Goal: Task Accomplishment & Management: Manage account settings

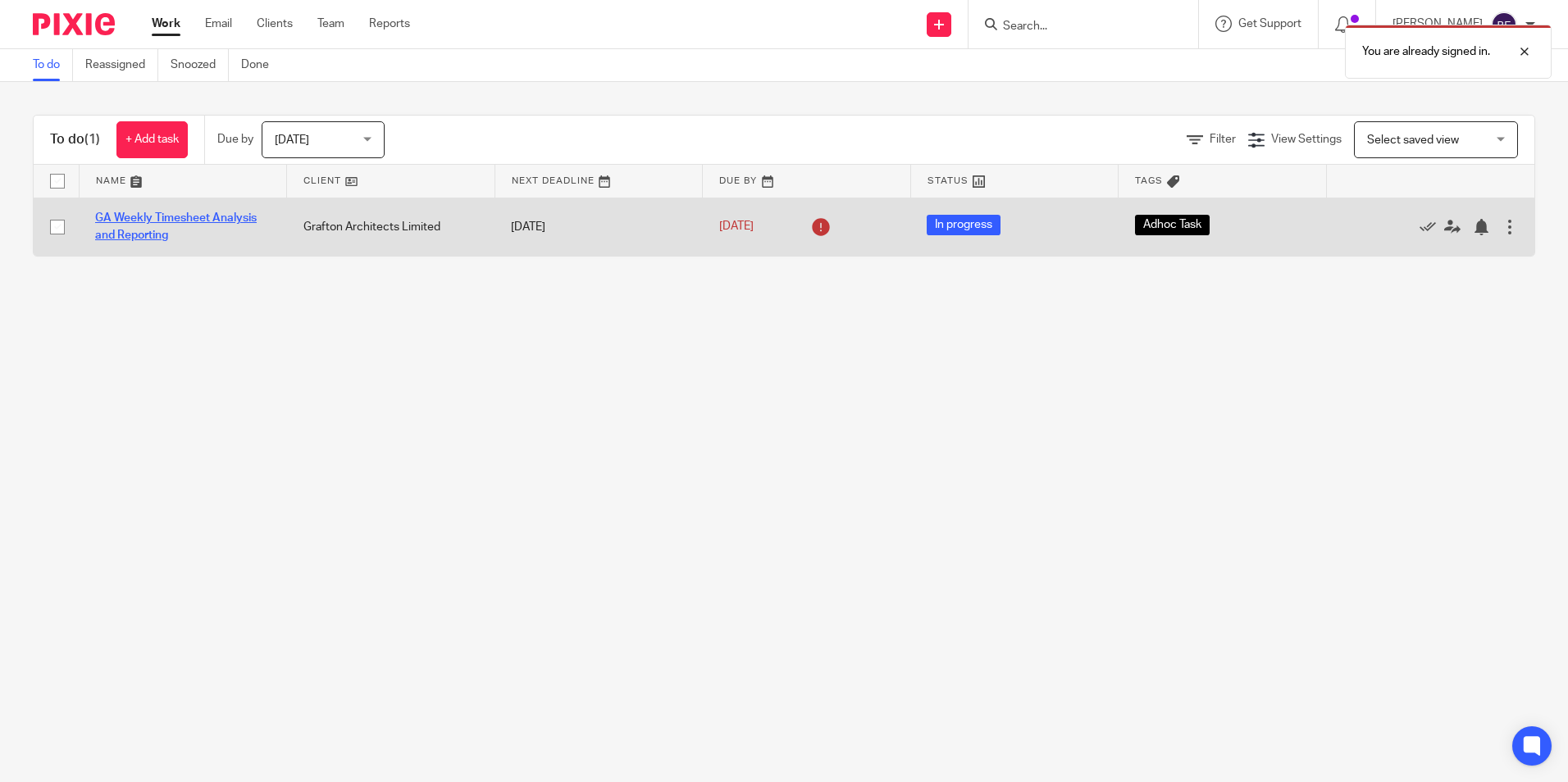
click at [151, 221] on link "GA Weekly Timesheet Analysis and Reporting" at bounding box center [176, 226] width 162 height 28
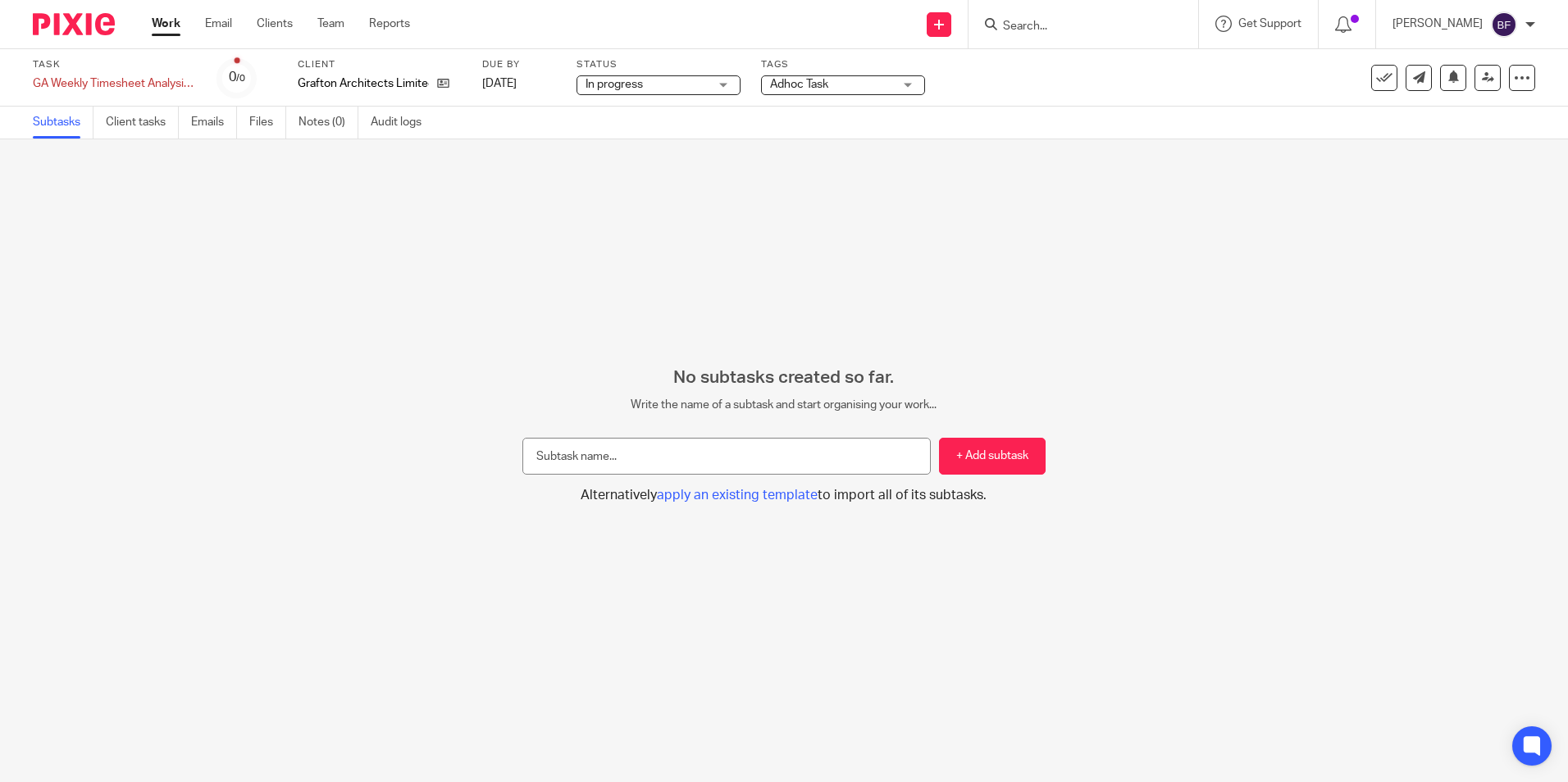
click at [48, 129] on link "Subtasks" at bounding box center [63, 122] width 61 height 32
click at [283, 24] on link "Clients" at bounding box center [274, 23] width 36 height 16
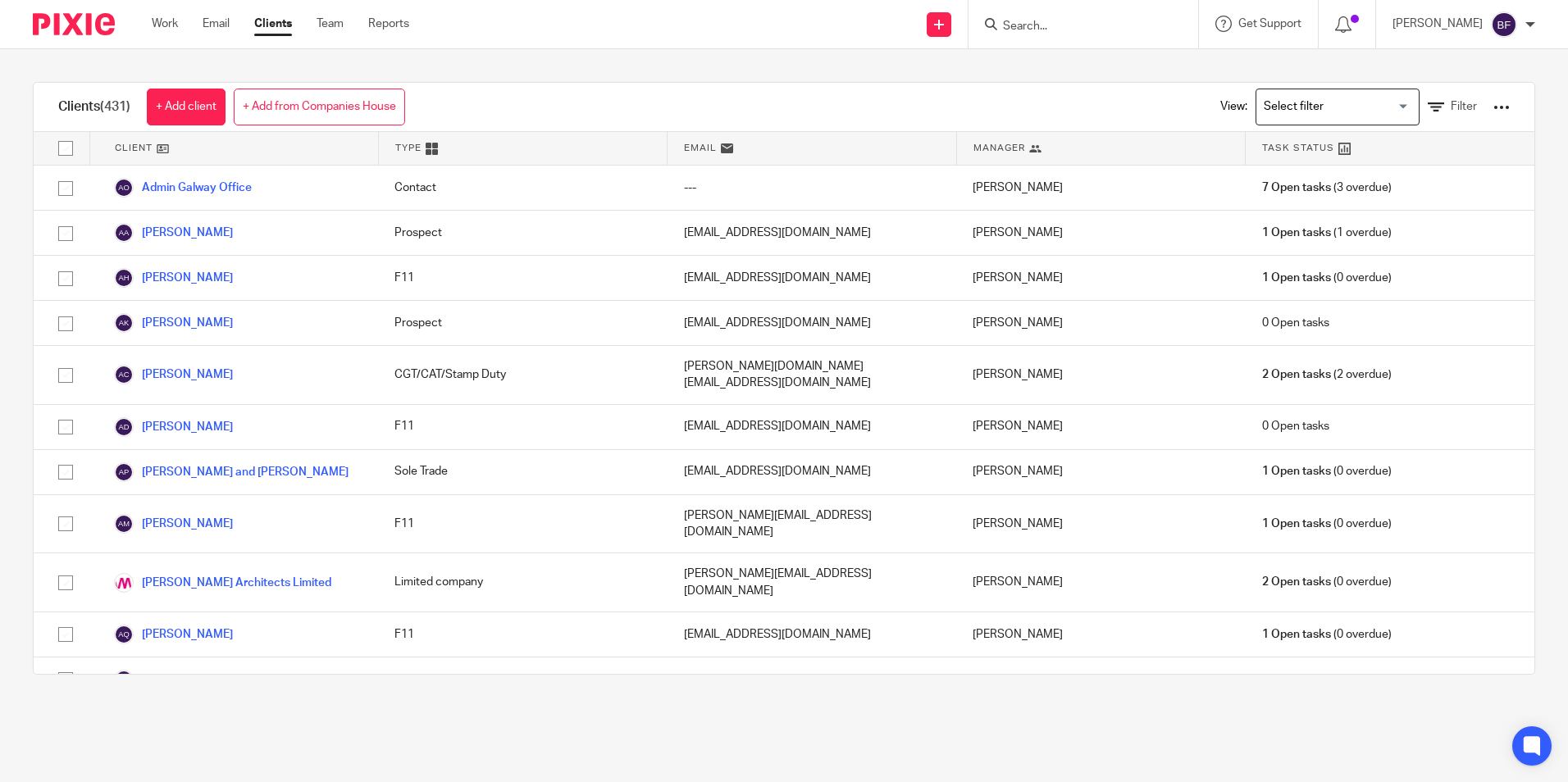
click at [1042, 20] on input "Search" at bounding box center [1075, 27] width 148 height 15
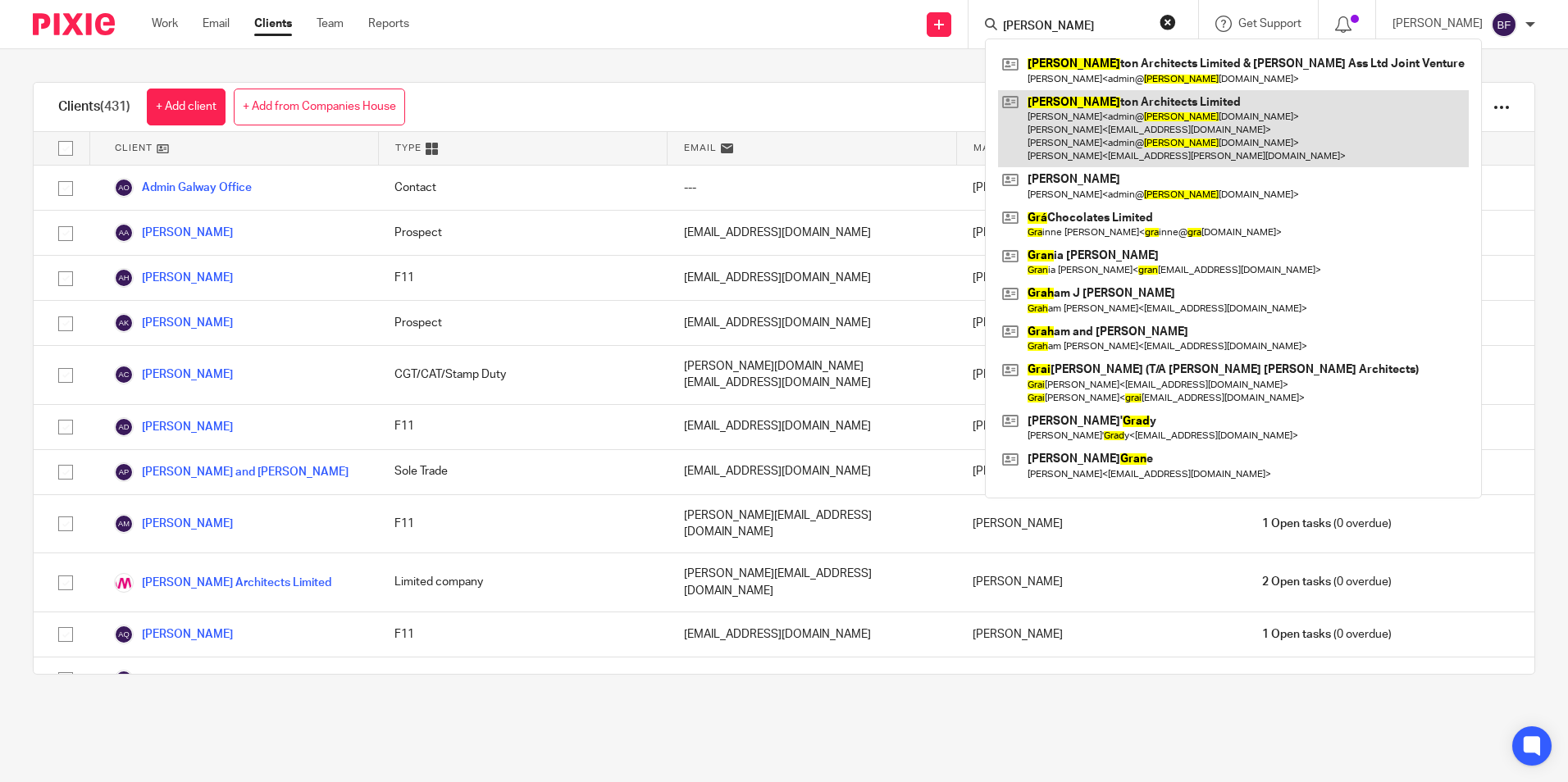
type input "graf"
click at [1047, 116] on link at bounding box center [1233, 129] width 470 height 78
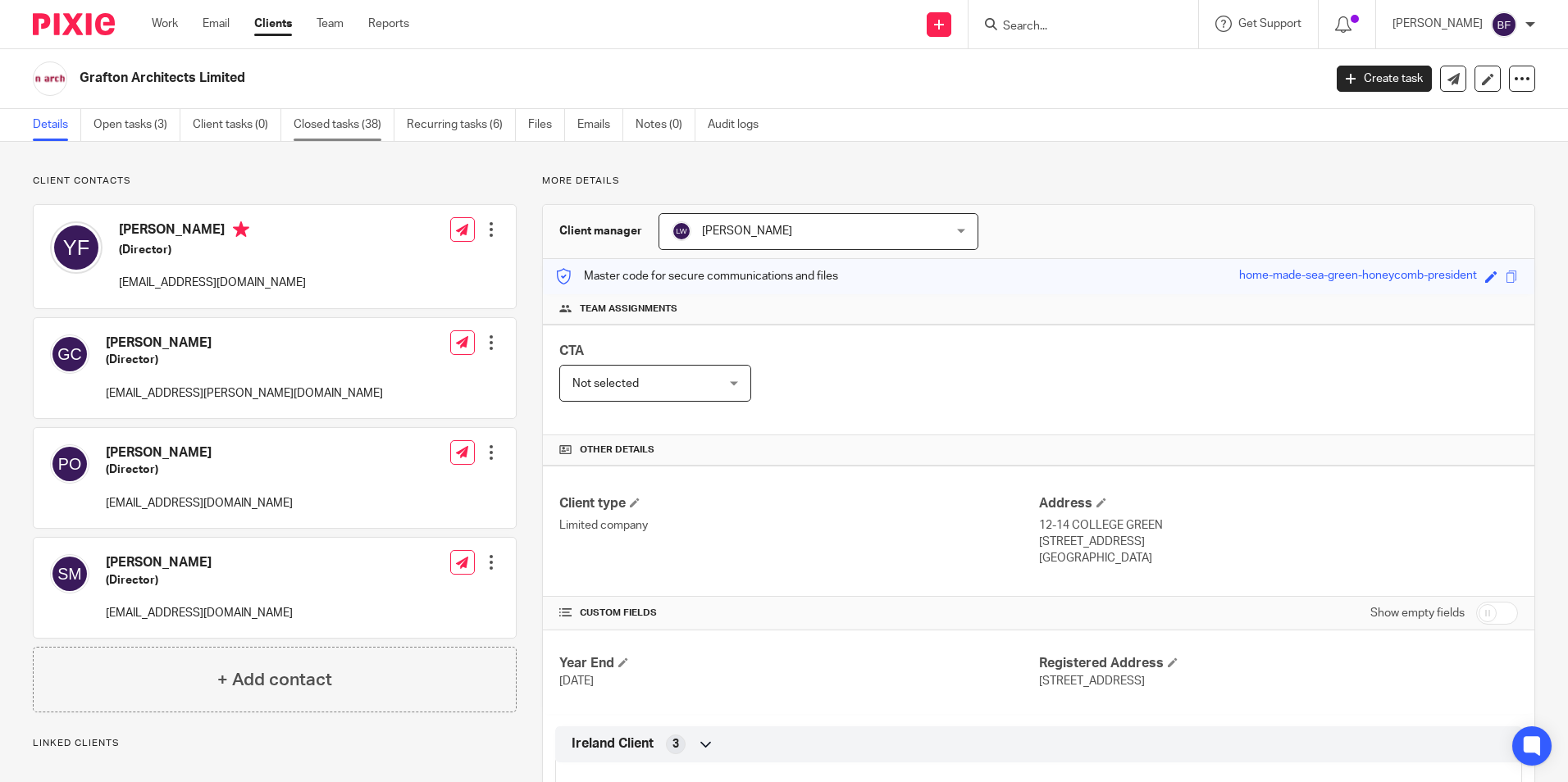
click at [370, 118] on link "Closed tasks (38)" at bounding box center [343, 125] width 101 height 32
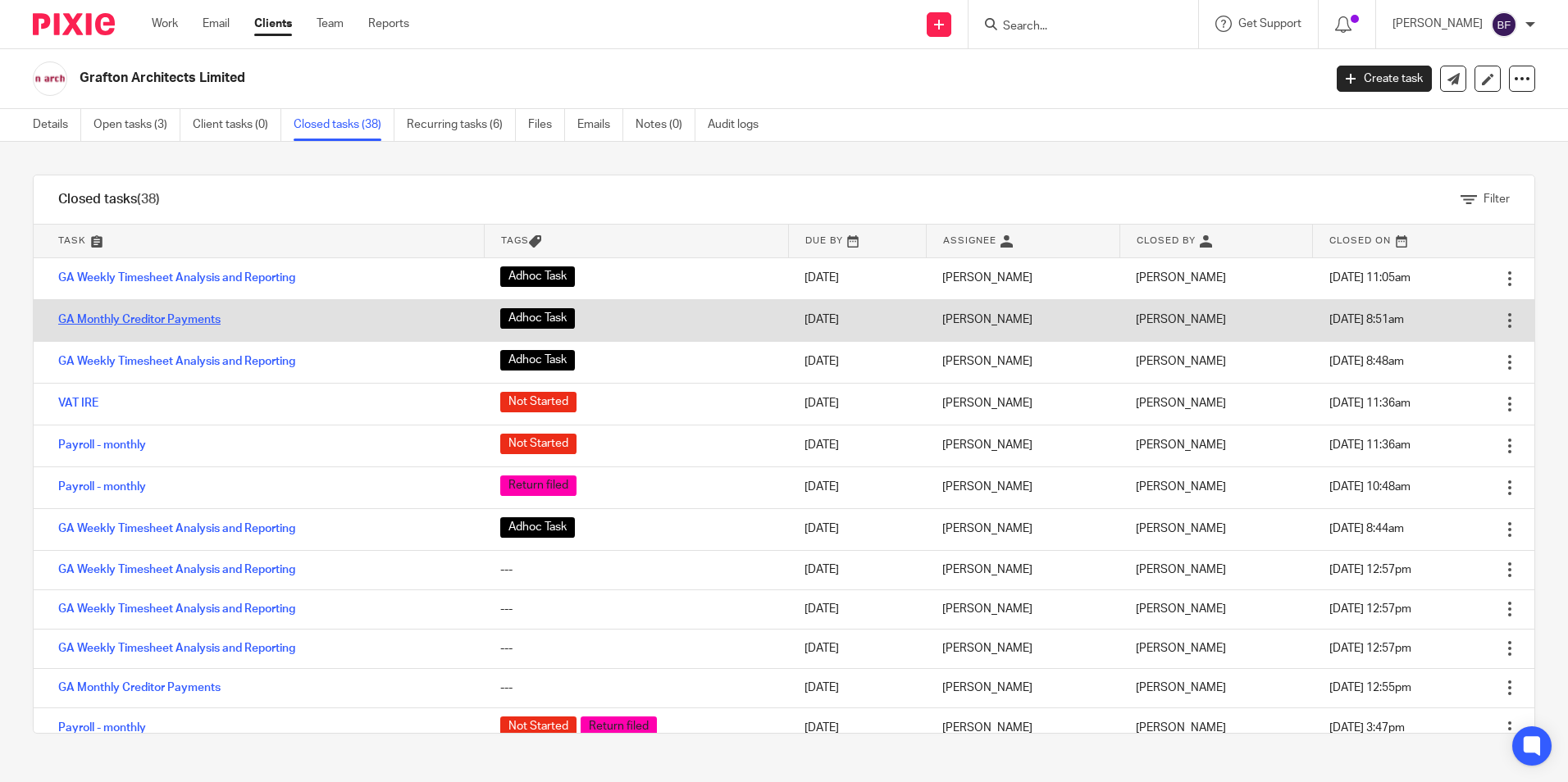
click at [148, 317] on link "GA Monthly Creditor Payments" at bounding box center [139, 319] width 163 height 11
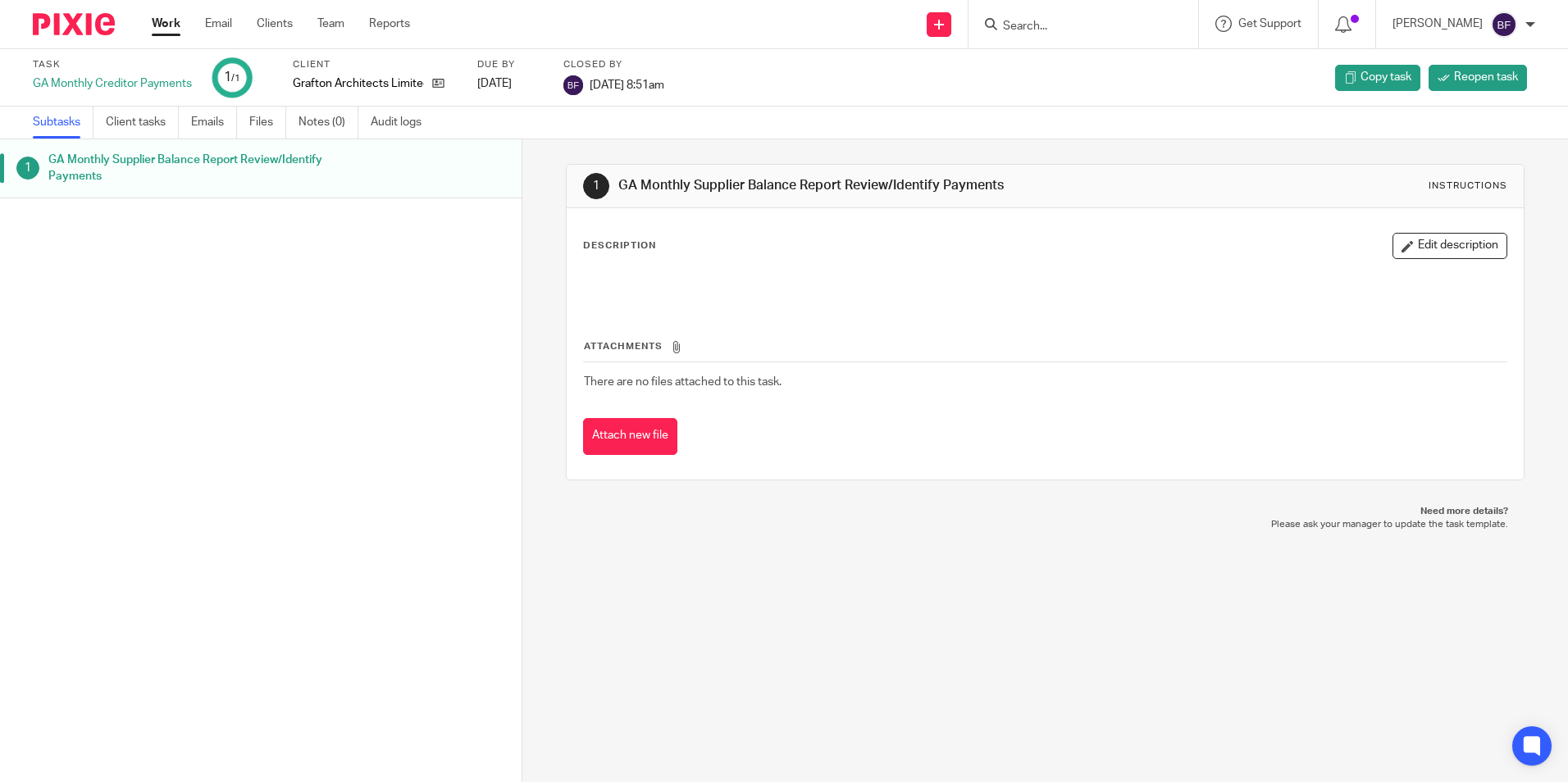
click at [171, 161] on h1 "GA Monthly Supplier Balance Report Review/Identify Payments" at bounding box center [200, 169] width 305 height 42
drag, startPoint x: 616, startPoint y: 184, endPoint x: 1001, endPoint y: 183, distance: 385.0
click at [1001, 183] on h1 "GA Monthly Supplier Balance Report Review/Identify Payments" at bounding box center [849, 186] width 462 height 17
copy h1 "GA Monthly Supplier Balance Report Review/Identify Payments"
click at [155, 119] on link "Client tasks" at bounding box center [142, 122] width 73 height 32
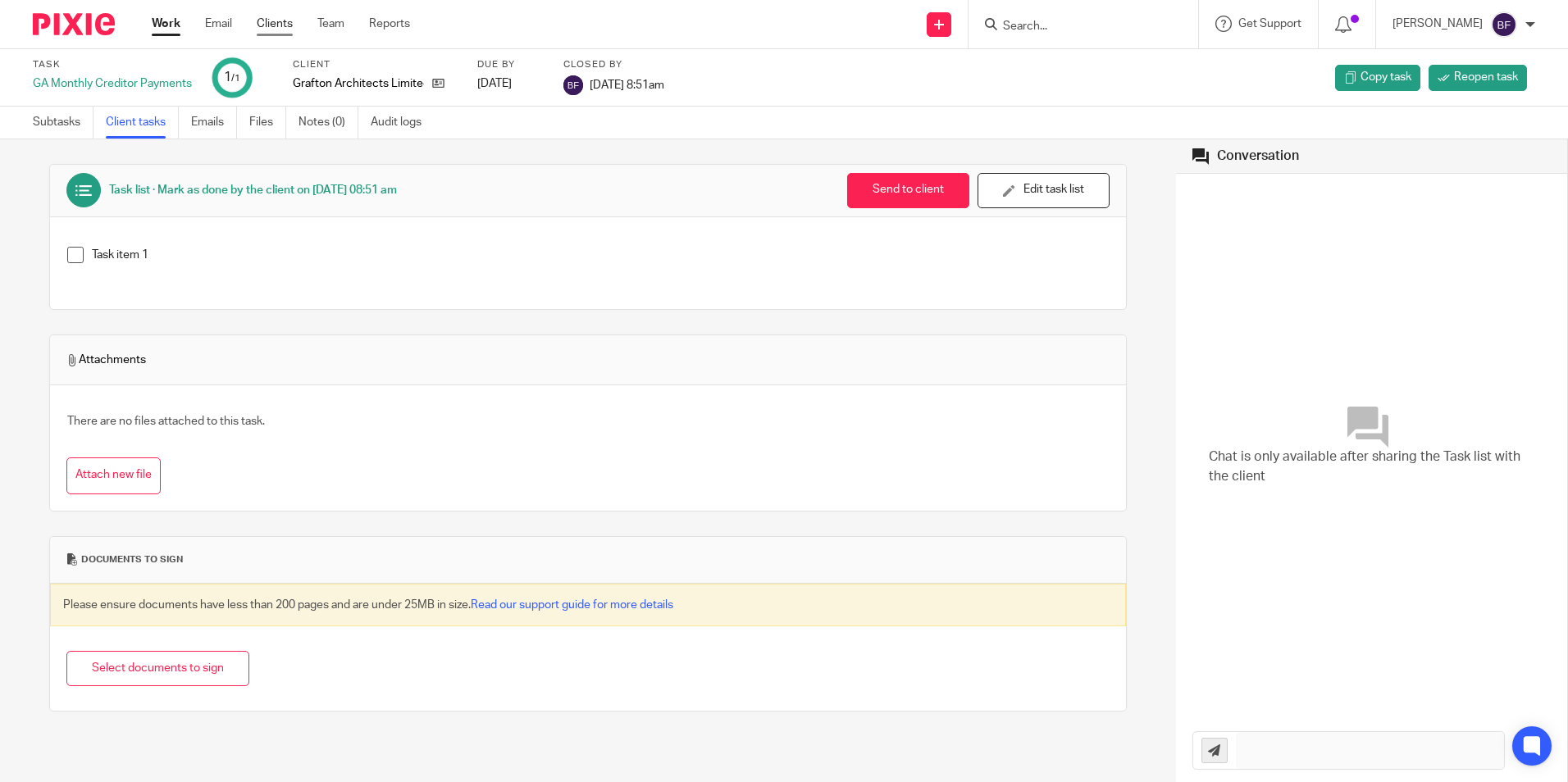
click at [275, 26] on link "Clients" at bounding box center [274, 23] width 36 height 16
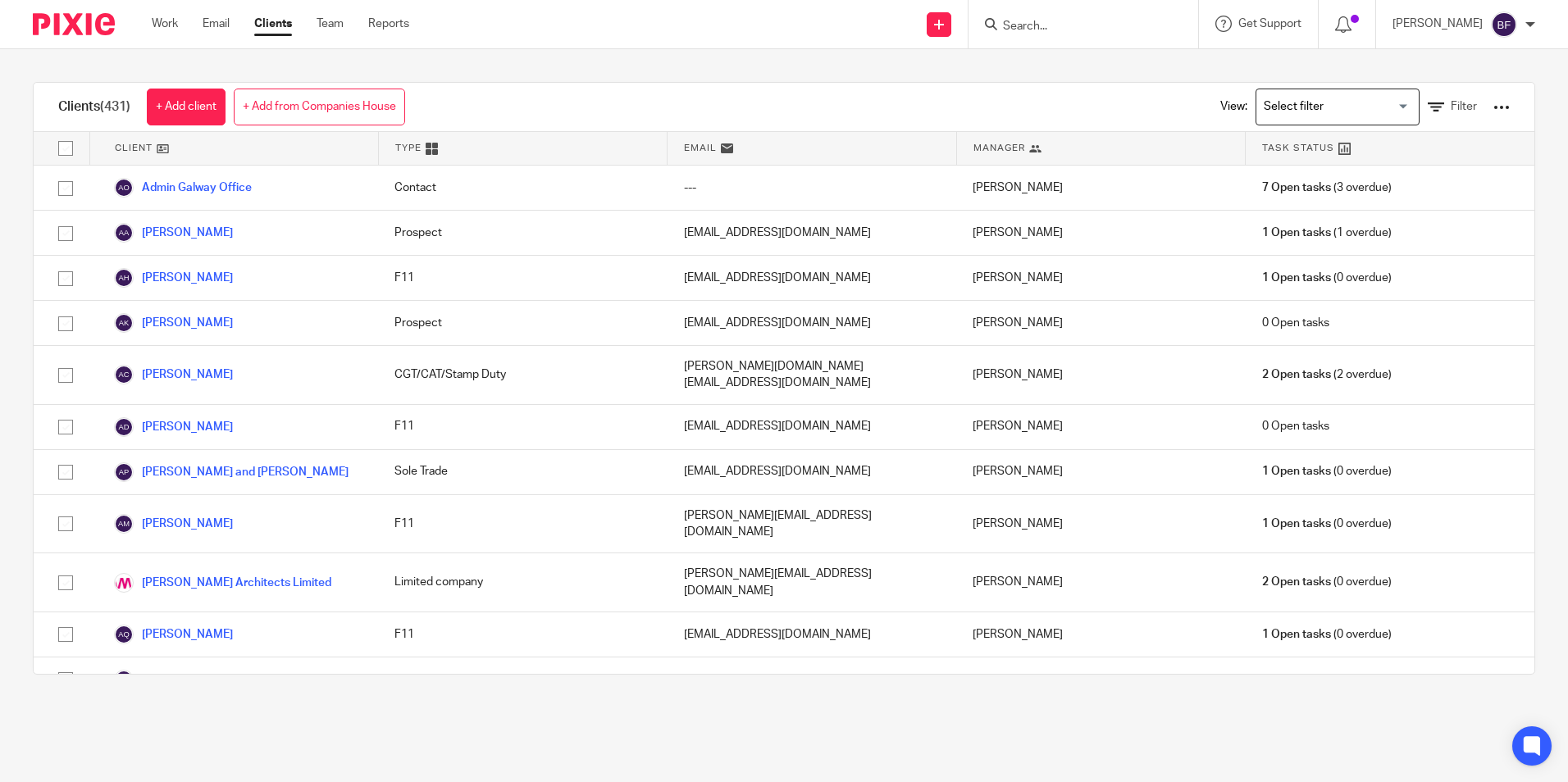
click at [1044, 20] on input "Search" at bounding box center [1075, 27] width 148 height 15
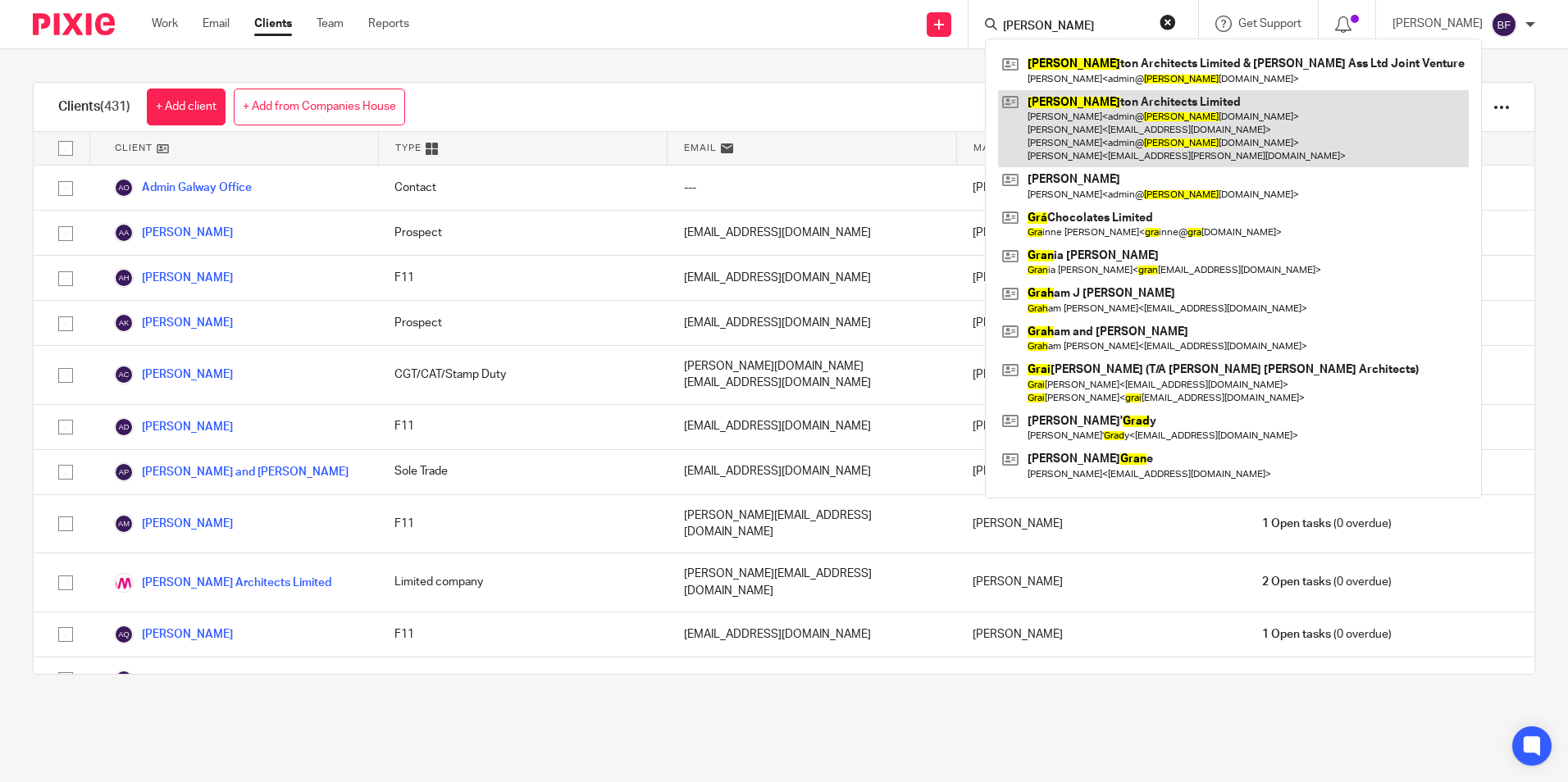
type input "graf"
click at [1062, 115] on link at bounding box center [1233, 129] width 470 height 78
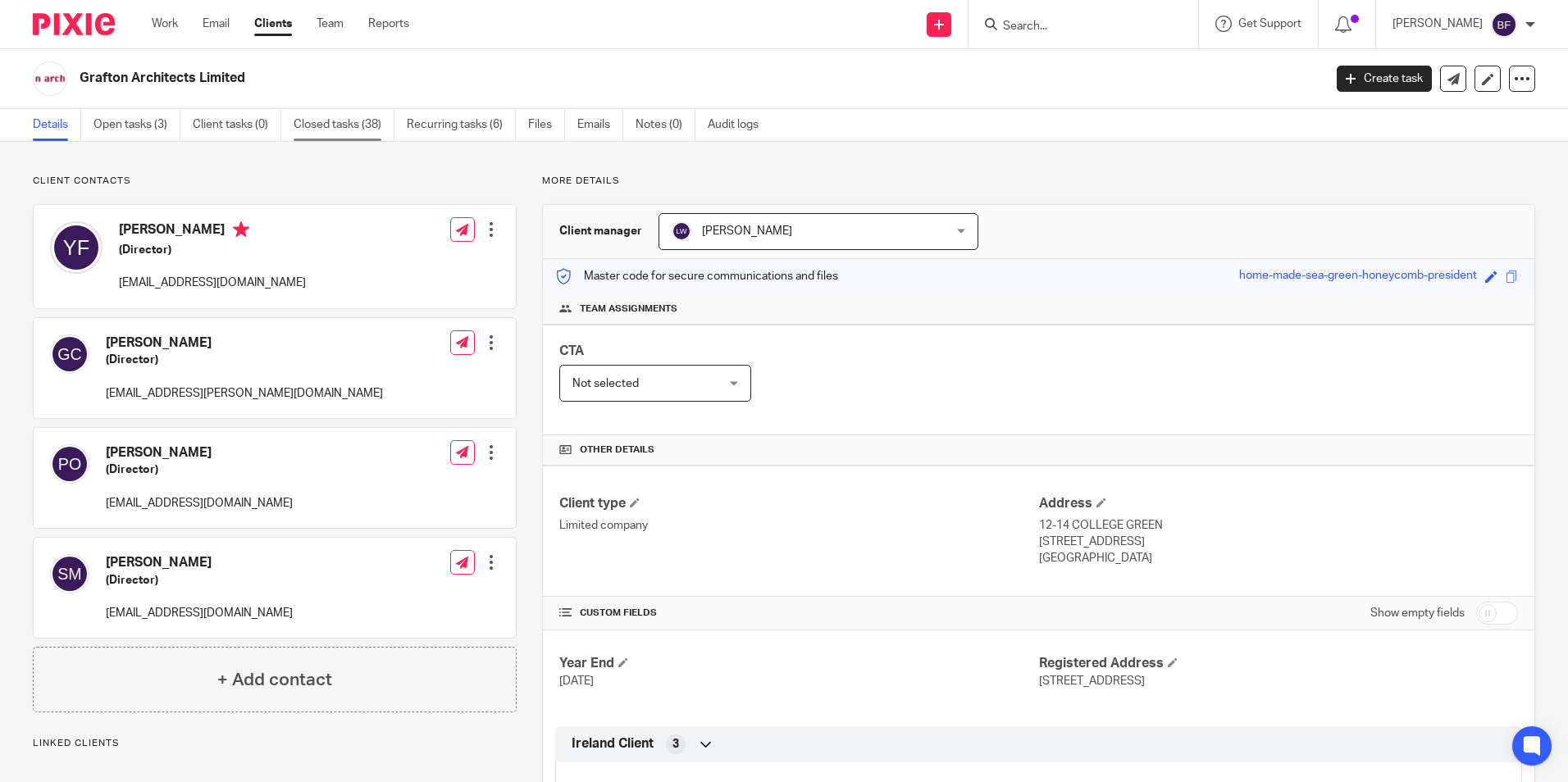
click at [376, 117] on link "Closed tasks (38)" at bounding box center [343, 125] width 101 height 32
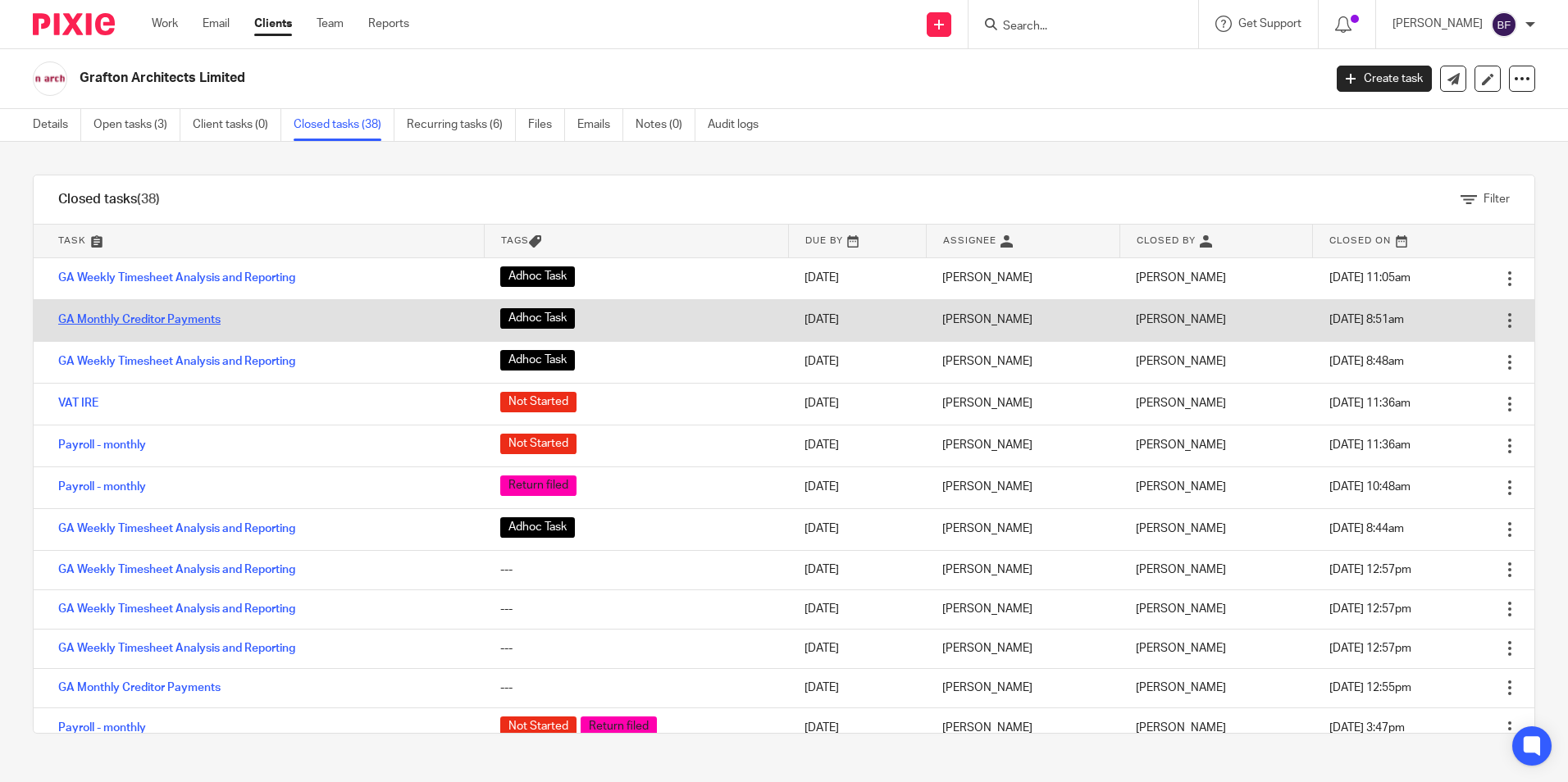
click at [163, 315] on link "GA Monthly Creditor Payments" at bounding box center [139, 319] width 163 height 11
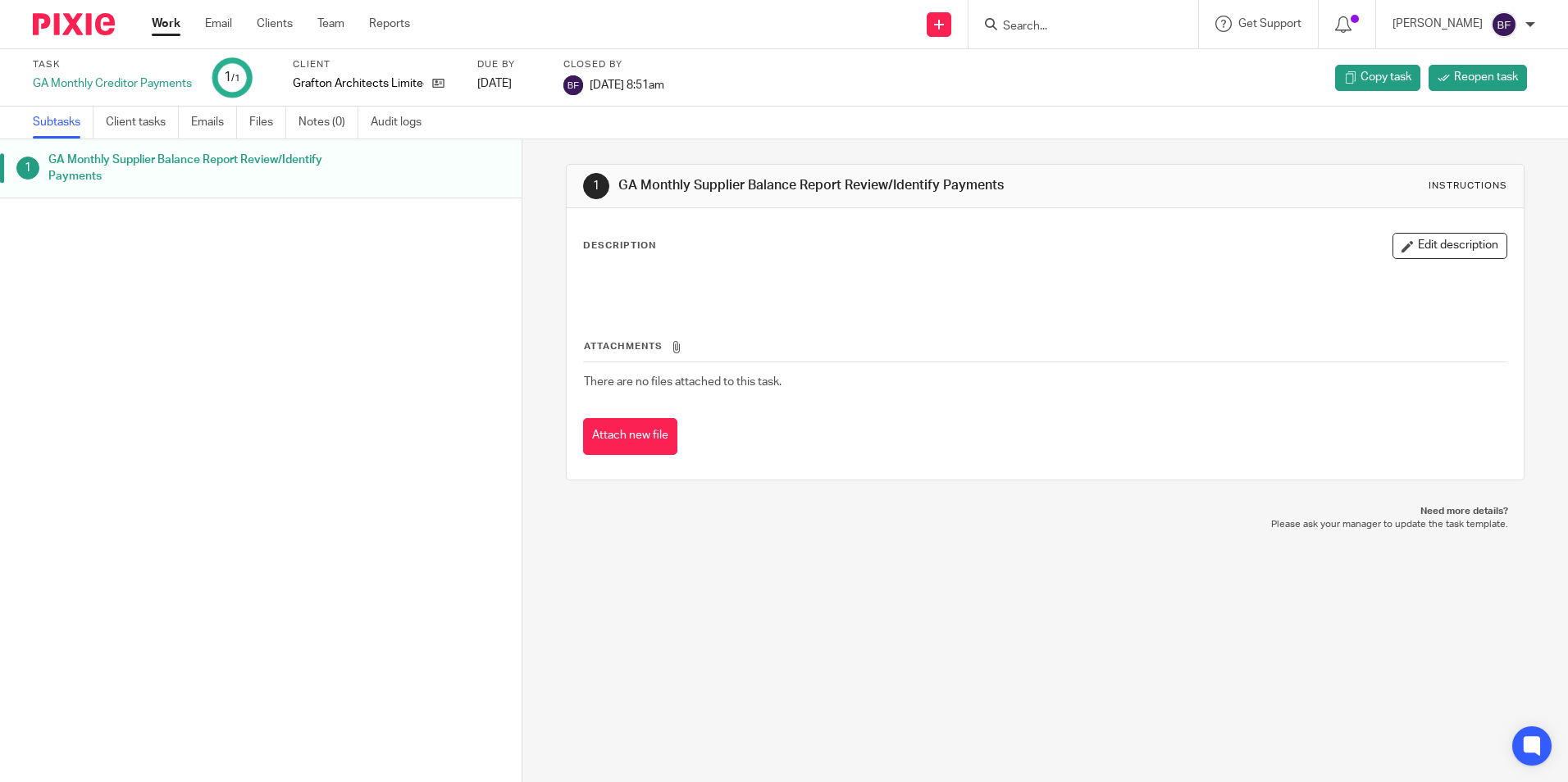
click at [117, 83] on div "GA Monthly Creditor Payments" at bounding box center [112, 83] width 159 height 16
click at [1529, 28] on div at bounding box center [1529, 24] width 9 height 9
click at [95, 169] on h1 "GA Monthly Supplier Balance Report Review/Identify Payments" at bounding box center [200, 169] width 305 height 42
click at [1341, 25] on icon at bounding box center [1343, 24] width 16 height 16
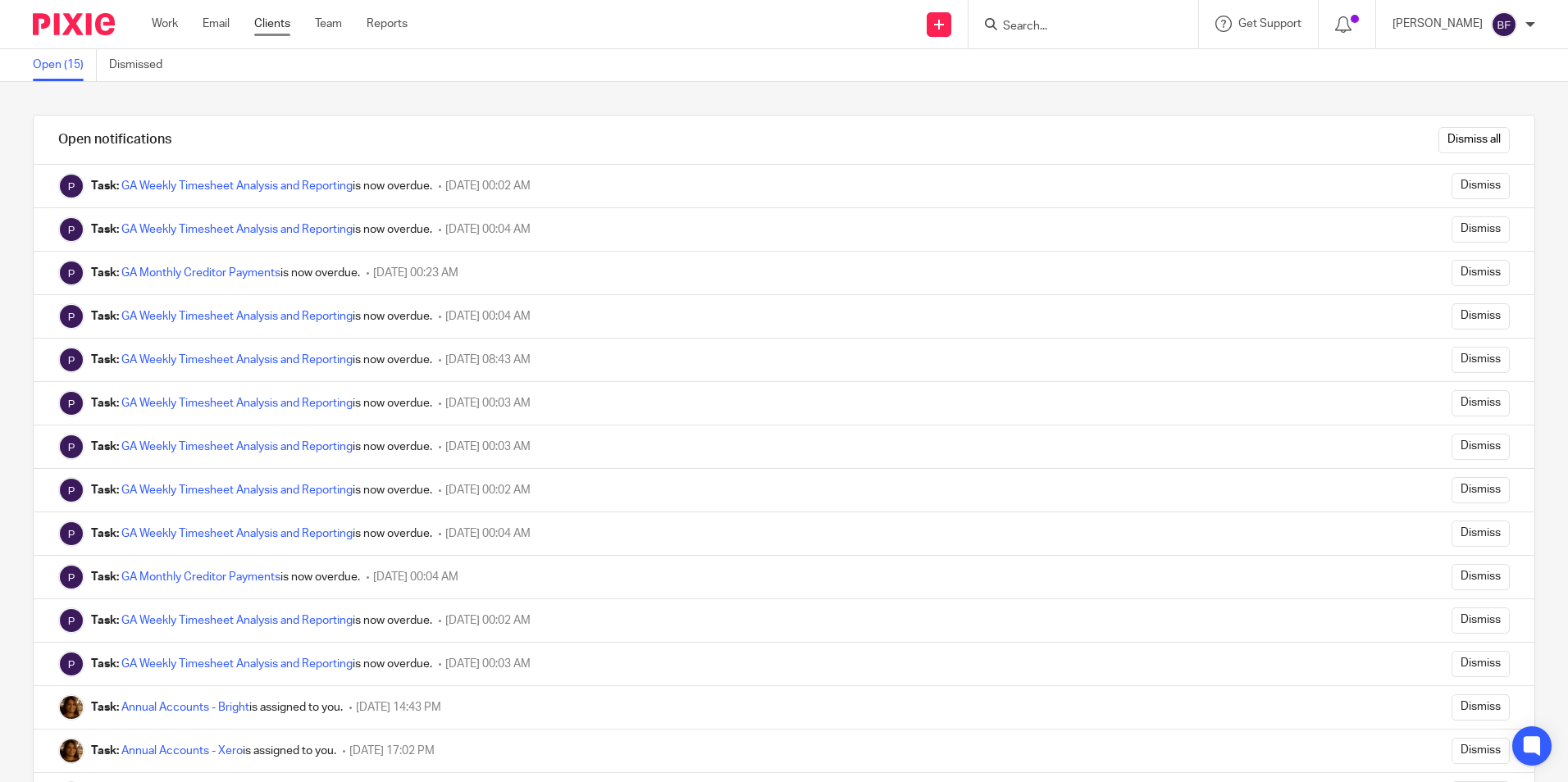
click at [267, 27] on link "Clients" at bounding box center [273, 23] width 36 height 16
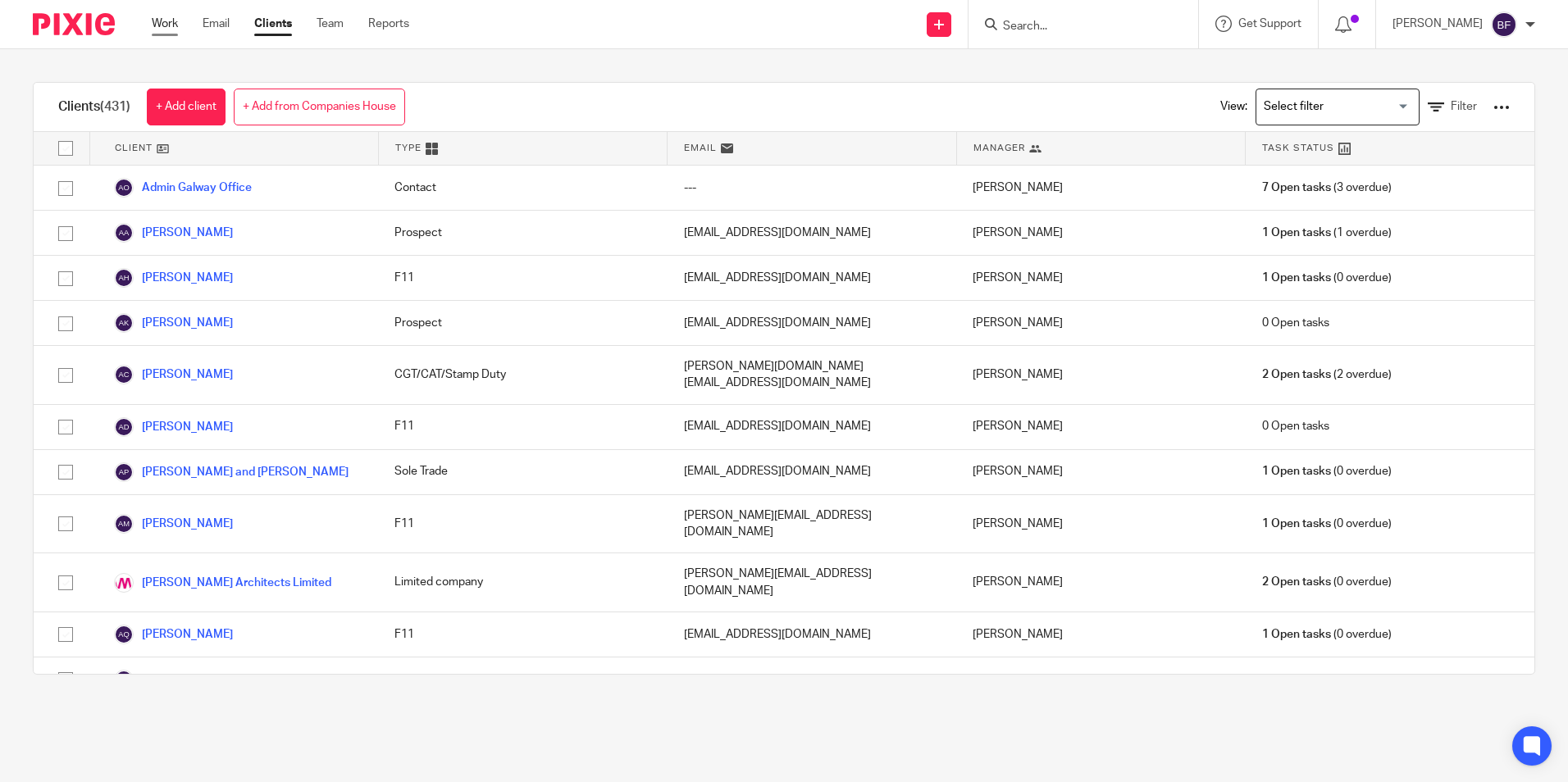
click at [167, 24] on link "Work" at bounding box center [164, 23] width 27 height 16
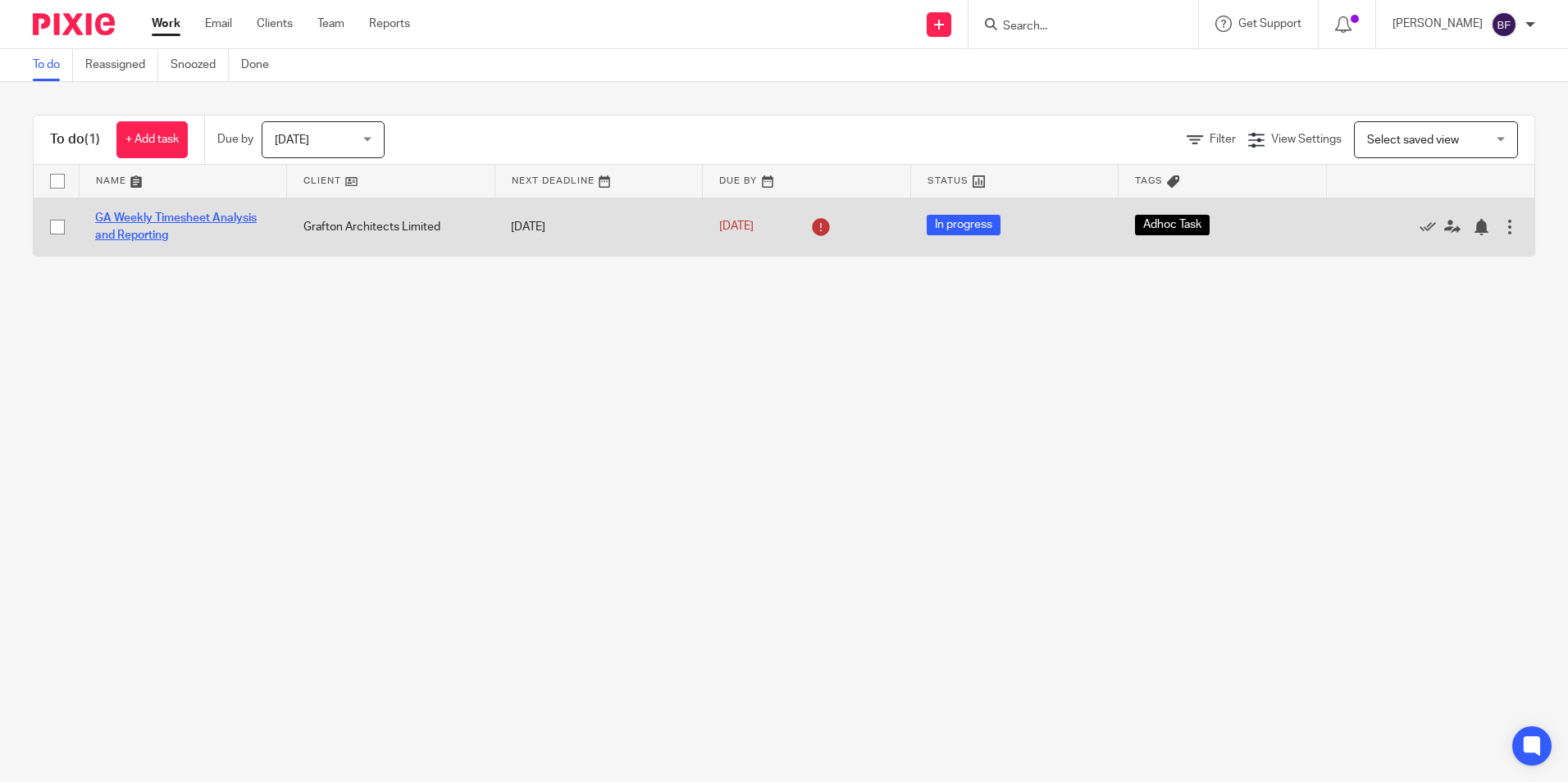
click at [138, 221] on link "GA Weekly Timesheet Analysis and Reporting" at bounding box center [176, 226] width 162 height 28
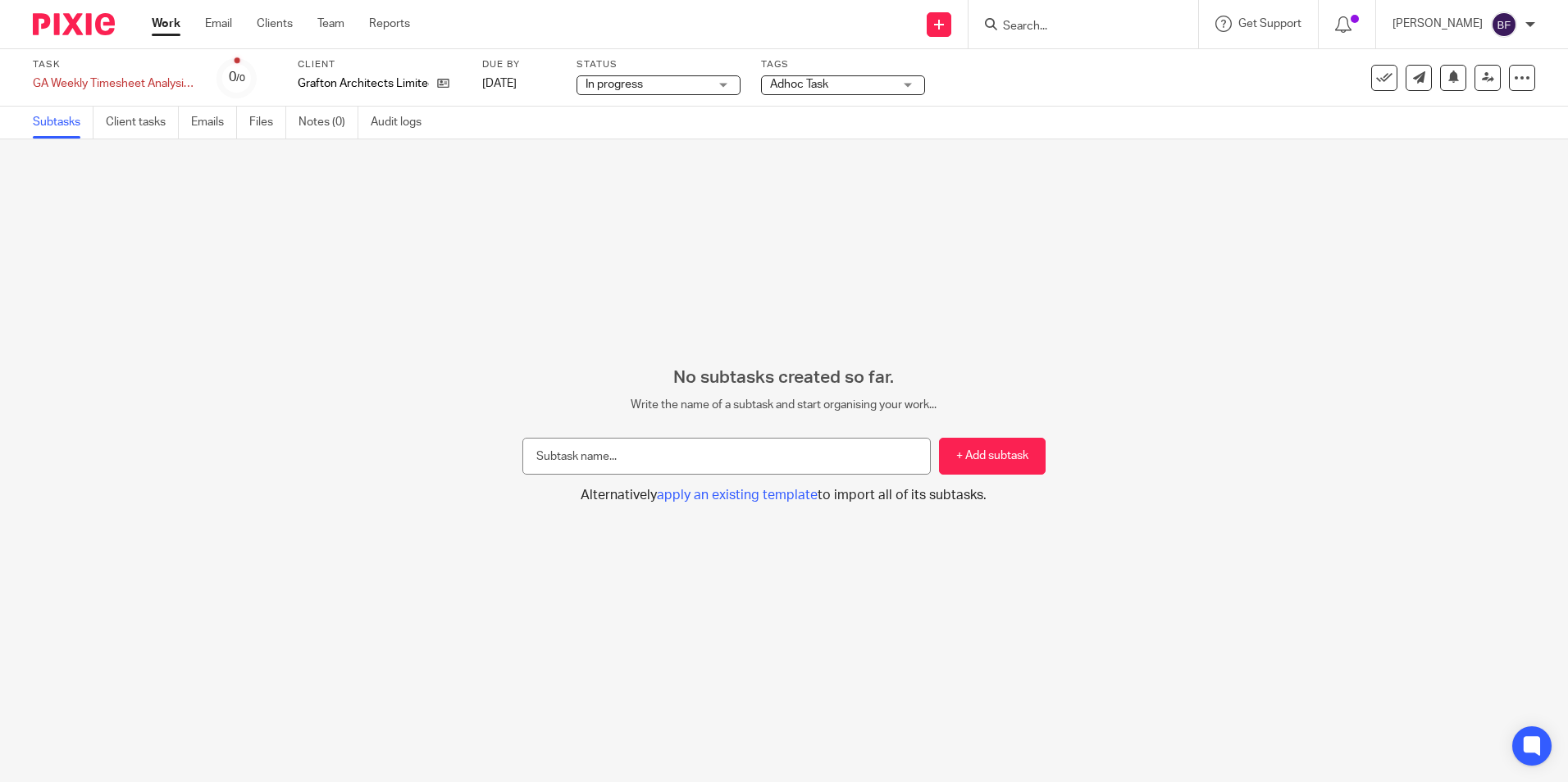
click at [724, 83] on div "In progress In progress" at bounding box center [658, 85] width 164 height 20
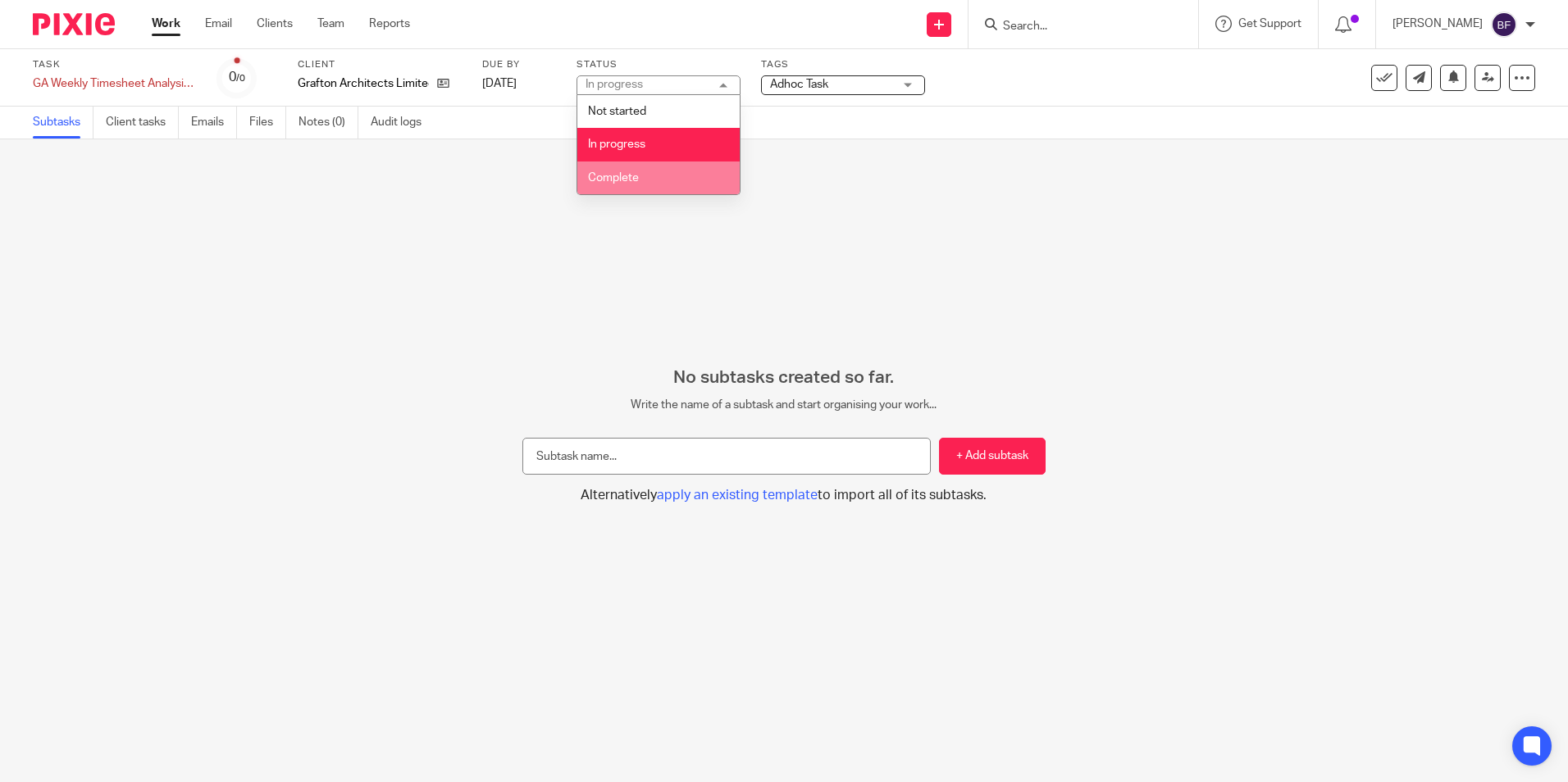
click at [650, 169] on li "Complete" at bounding box center [658, 178] width 163 height 34
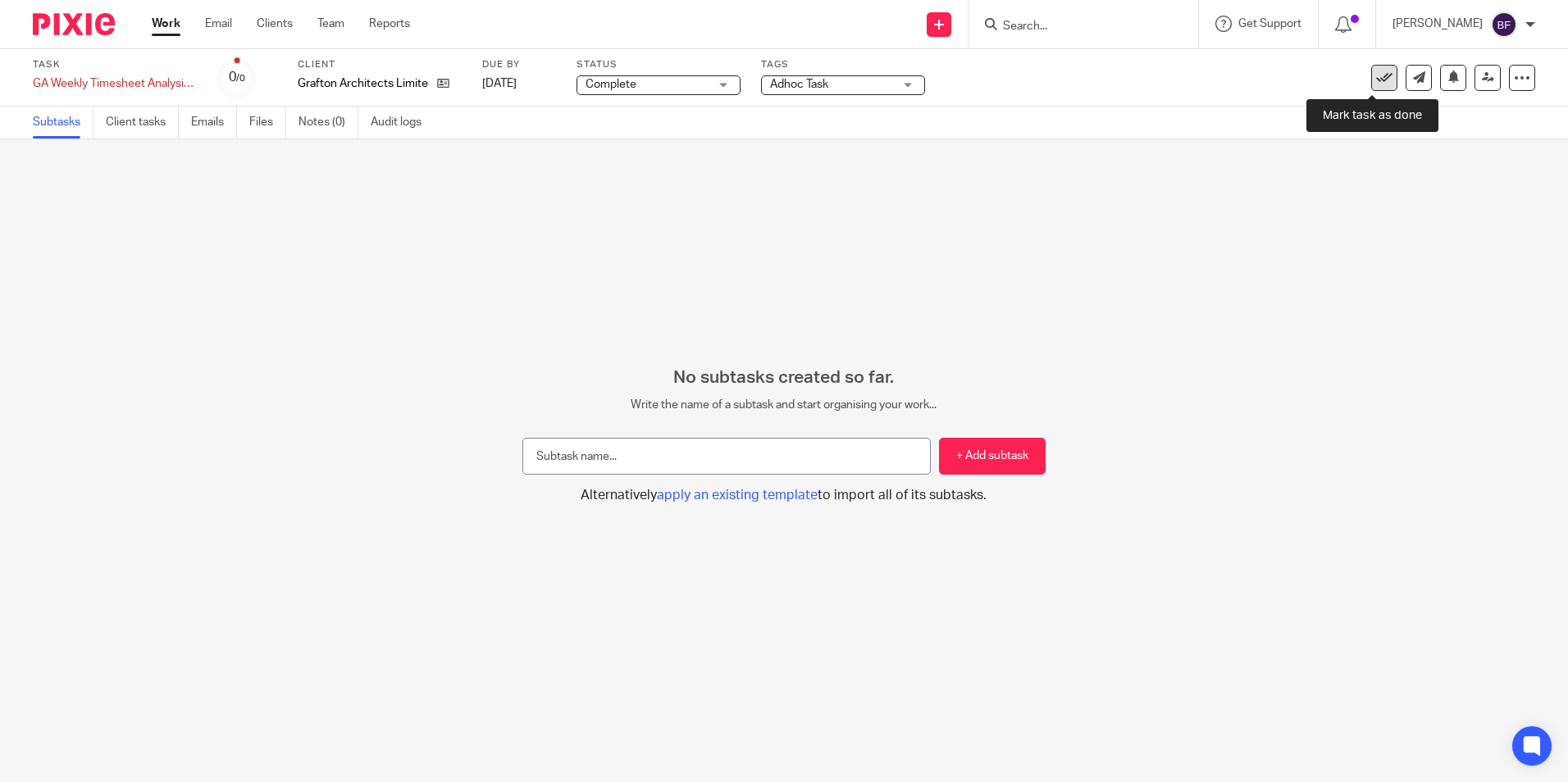
click at [1376, 77] on icon at bounding box center [1384, 77] width 16 height 16
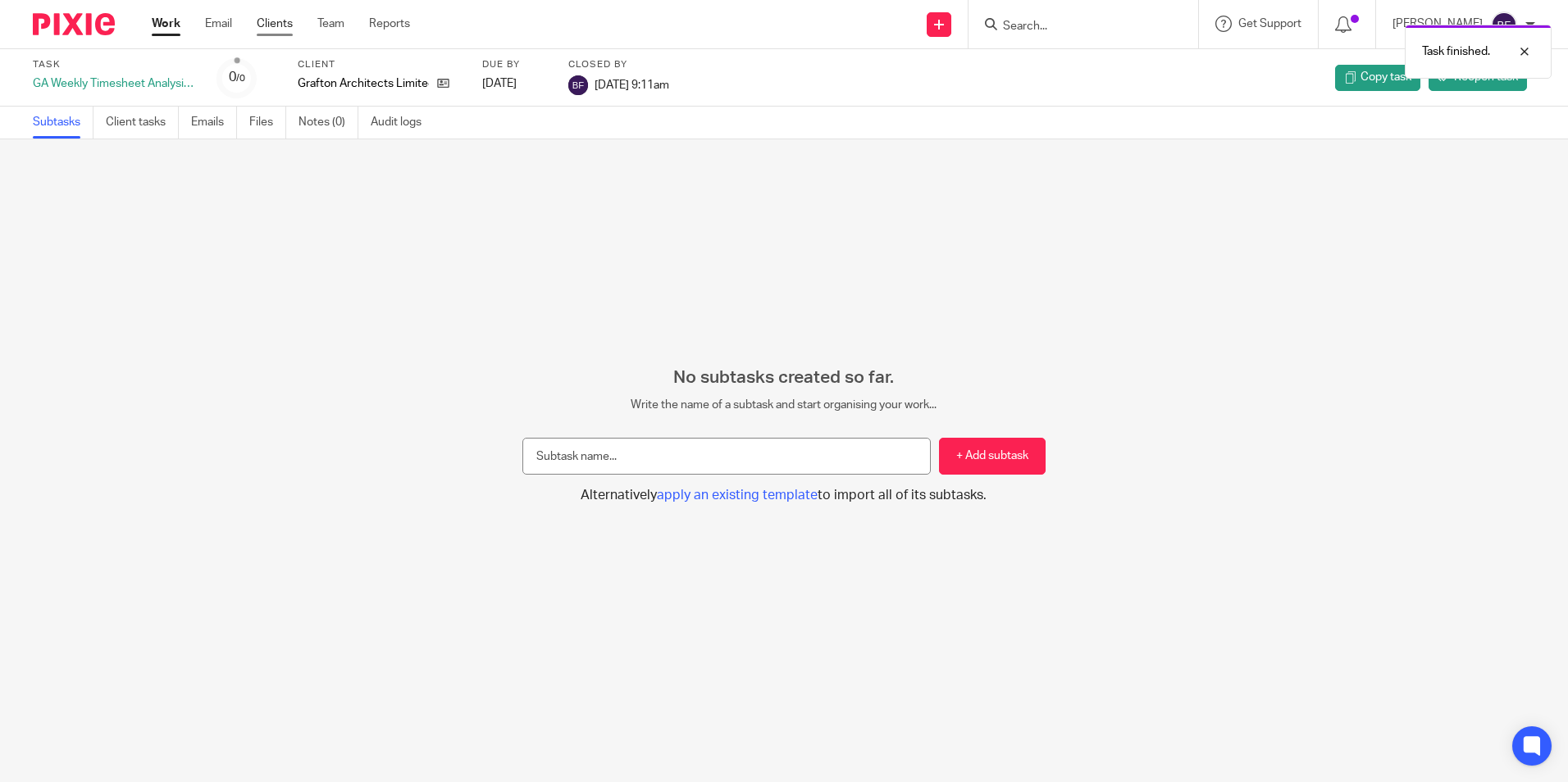
click at [276, 25] on link "Clients" at bounding box center [274, 23] width 36 height 16
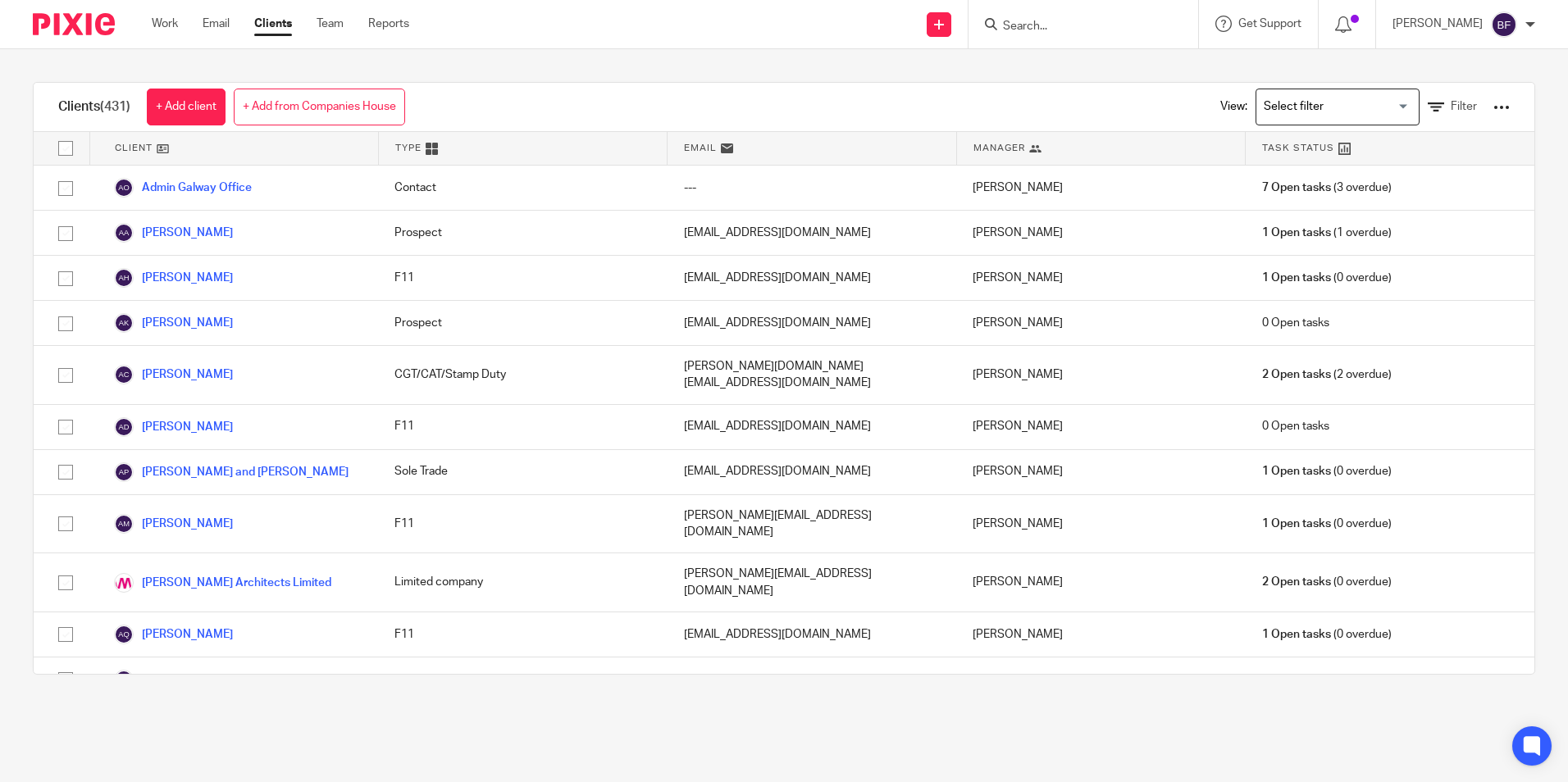
click at [1008, 23] on input "Search" at bounding box center [1075, 27] width 148 height 15
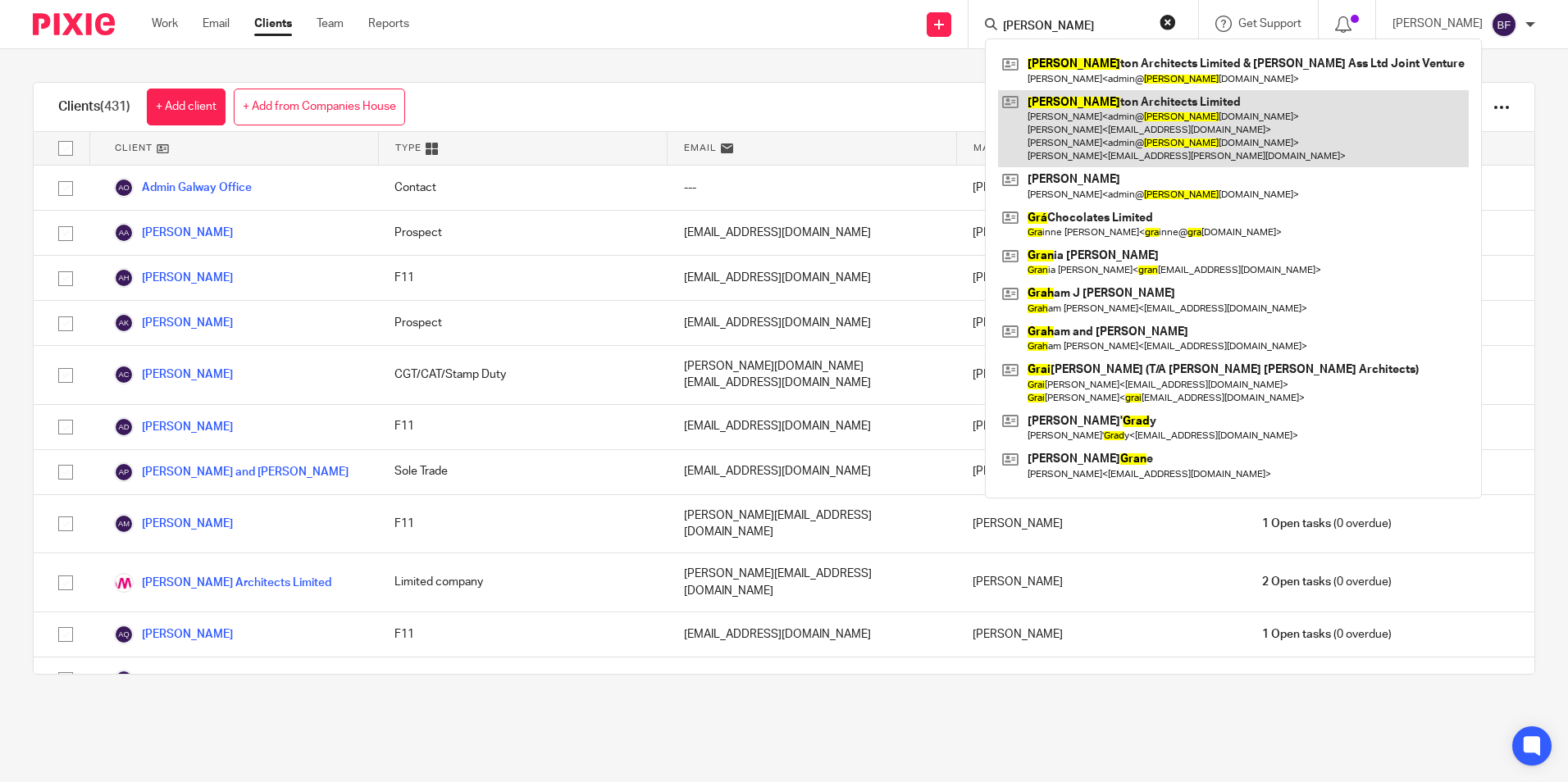
type input "graf"
click at [1077, 126] on link at bounding box center [1233, 129] width 470 height 78
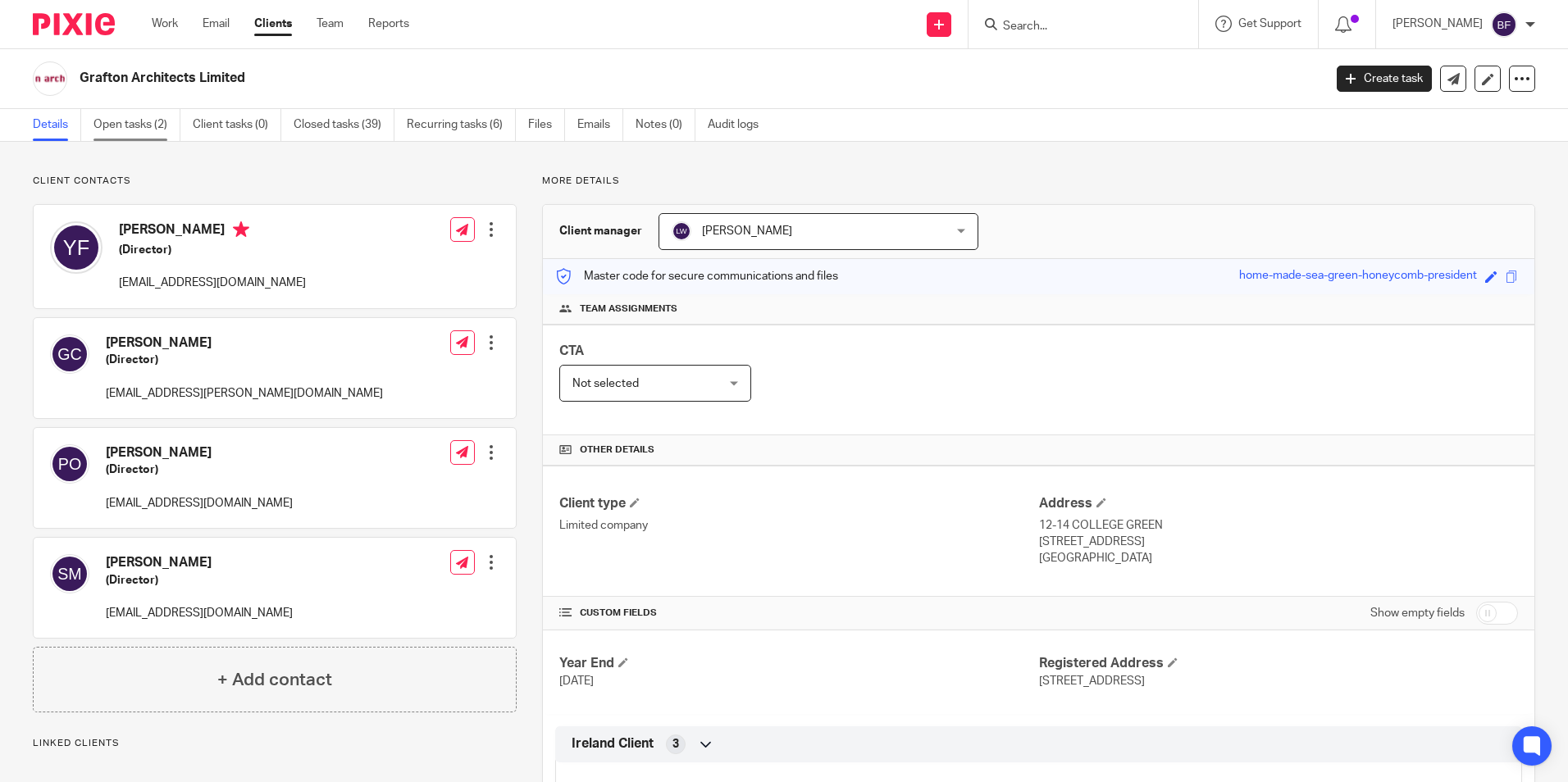
click at [150, 120] on link "Open tasks (2)" at bounding box center [137, 125] width 87 height 32
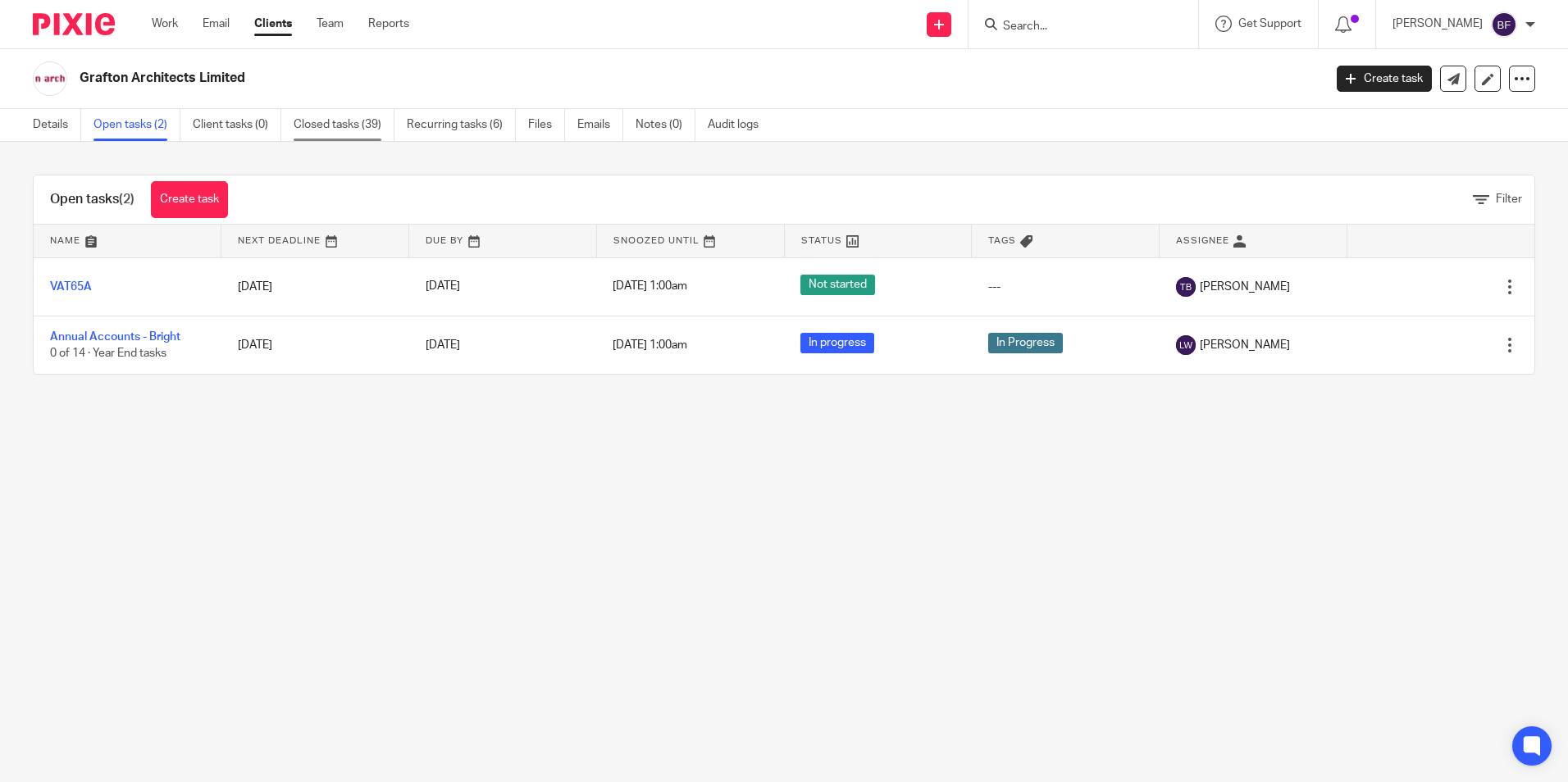
click at [337, 127] on link "Closed tasks (39)" at bounding box center [343, 125] width 101 height 32
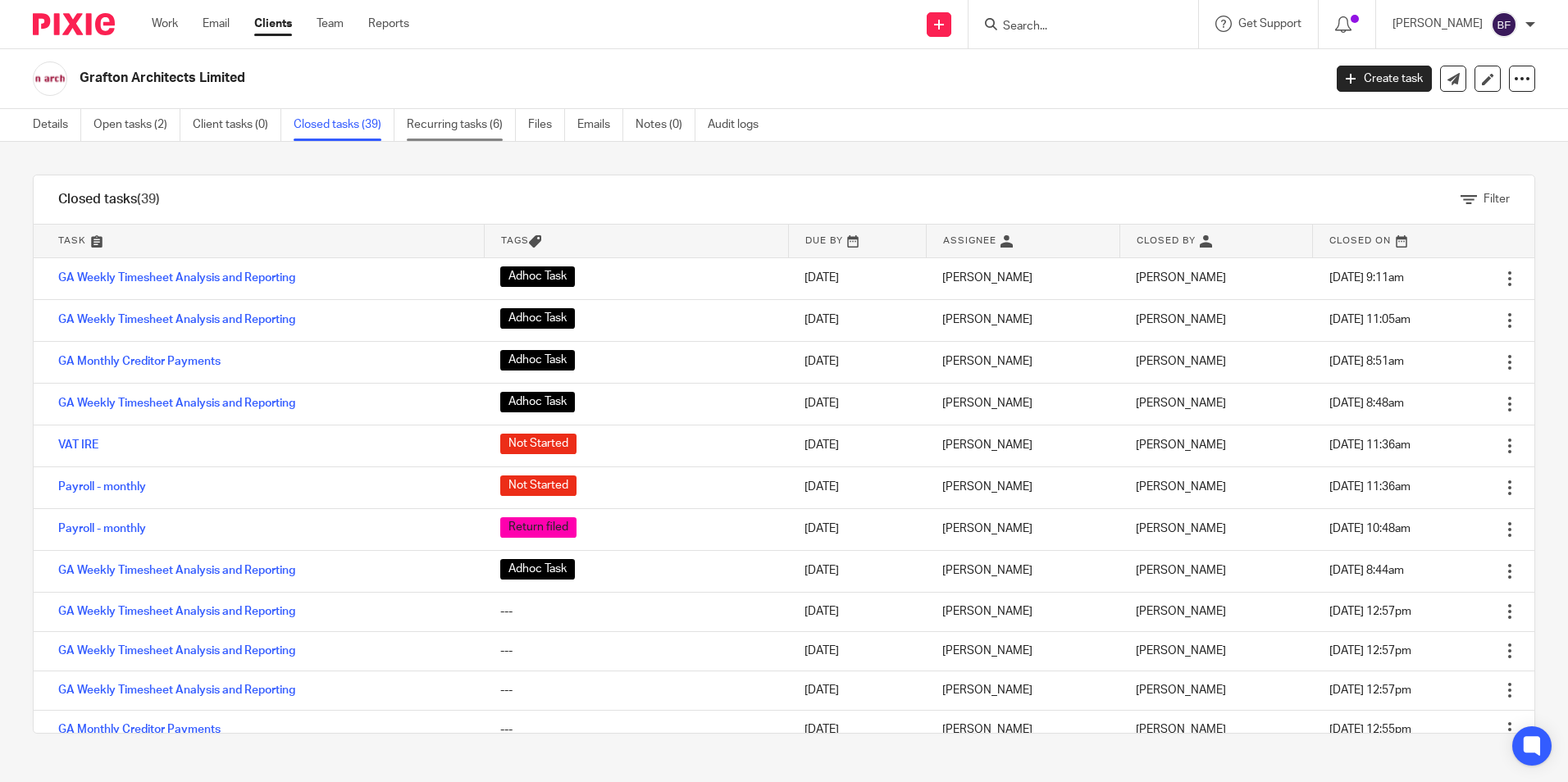
click at [458, 128] on link "Recurring tasks (6)" at bounding box center [461, 125] width 109 height 32
